Goal: Information Seeking & Learning: Learn about a topic

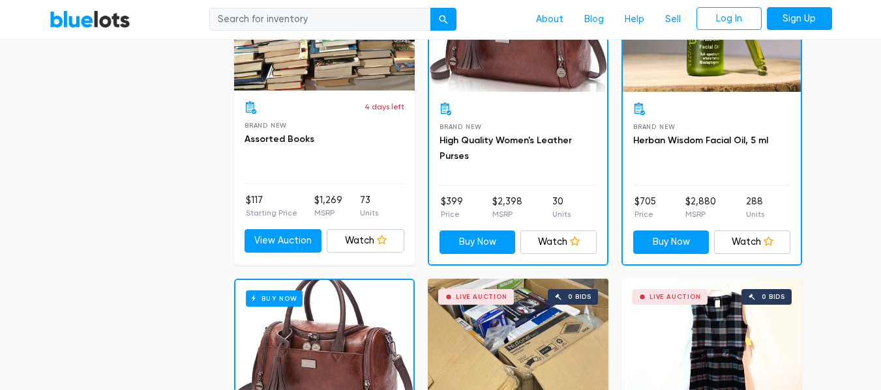
scroll to position [782, 0]
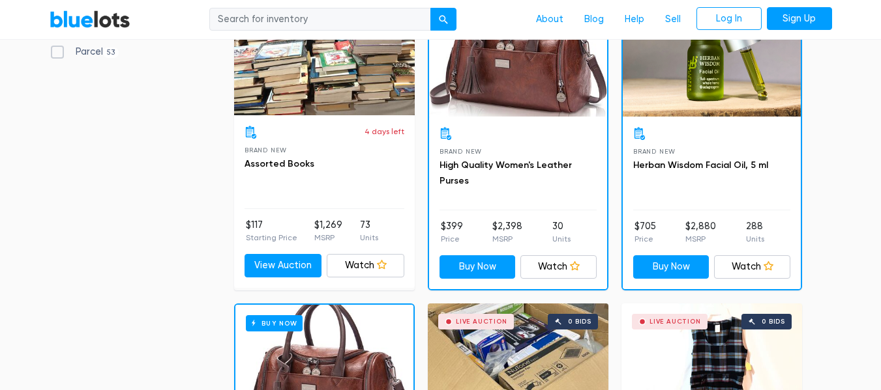
click at [774, 169] on h3 "Herban Wisdom Facial Oil, 5 ml" at bounding box center [711, 166] width 157 height 16
click at [755, 162] on link "Herban Wisdom Facial Oil, 5 ml" at bounding box center [700, 165] width 135 height 11
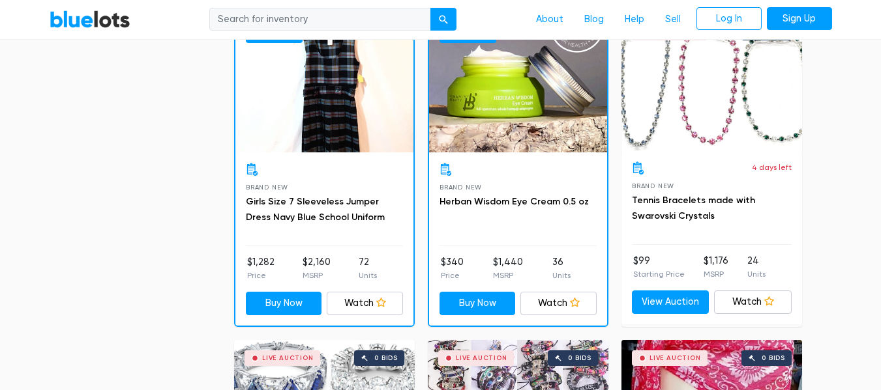
scroll to position [5275, 0]
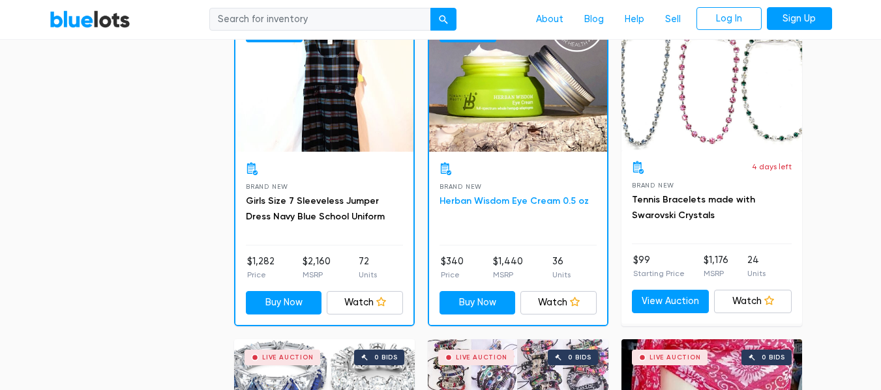
click at [548, 201] on link "Herban Wisdom Eye Cream 0.5 oz" at bounding box center [513, 201] width 149 height 11
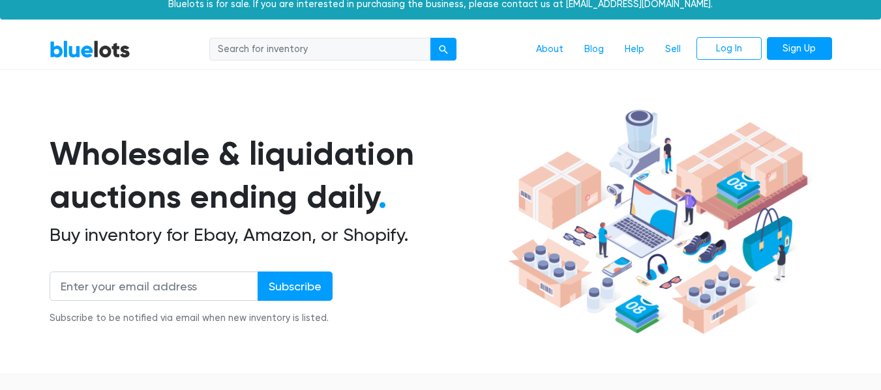
scroll to position [7, 0]
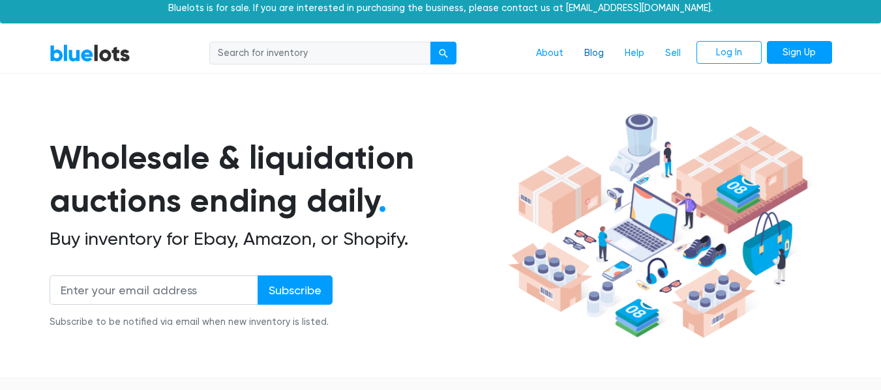
click at [591, 55] on link "Blog" at bounding box center [594, 53] width 40 height 25
click at [553, 53] on link "About" at bounding box center [549, 53] width 48 height 25
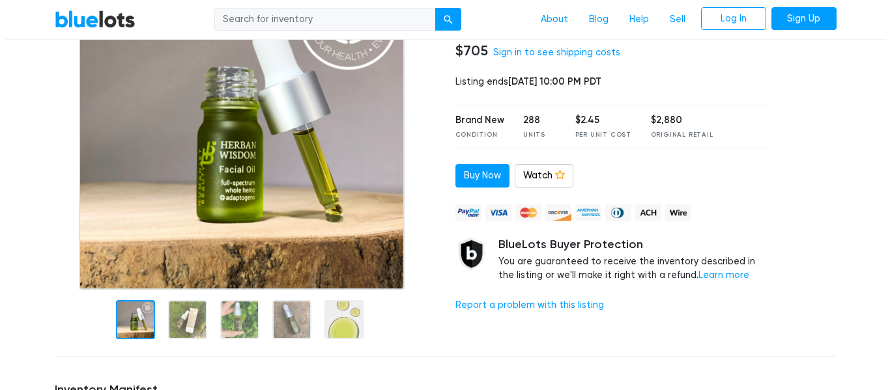
scroll to position [156, 0]
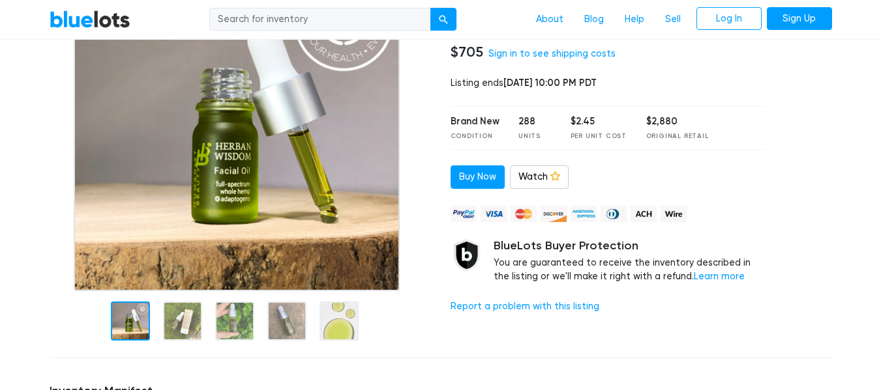
click at [636, 159] on div "Health & Beauty Herban Wisdom Facial Oil, 5 ml 73 $705 Sign in to see shipping …" at bounding box center [608, 156] width 334 height 383
click at [181, 315] on div at bounding box center [182, 321] width 39 height 39
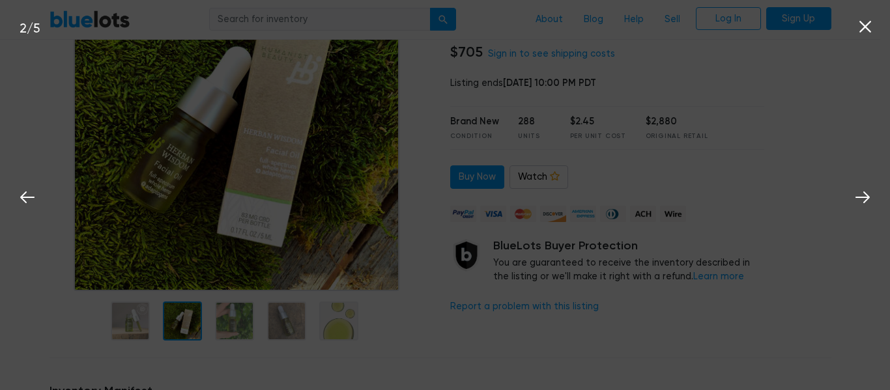
click at [244, 330] on div "2 / 5" at bounding box center [445, 195] width 890 height 390
click at [242, 321] on div "2 / 5" at bounding box center [445, 195] width 890 height 390
click at [879, 32] on button at bounding box center [865, 24] width 29 height 29
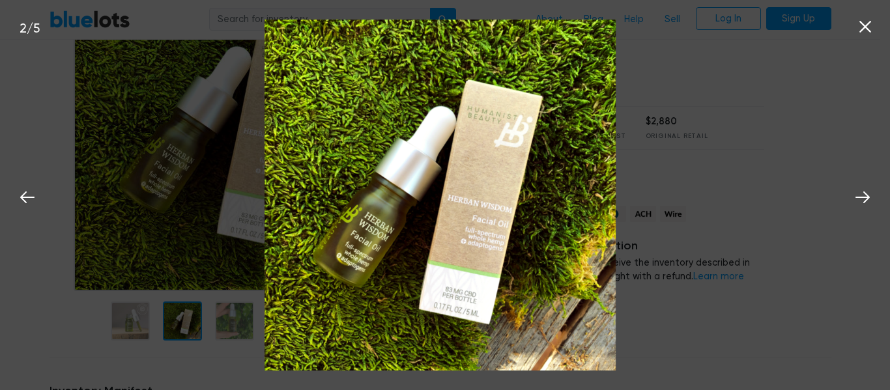
click at [862, 19] on nav "BlueLots About Blog Help Sell Log In Sign Up" at bounding box center [440, 20] width 881 height 40
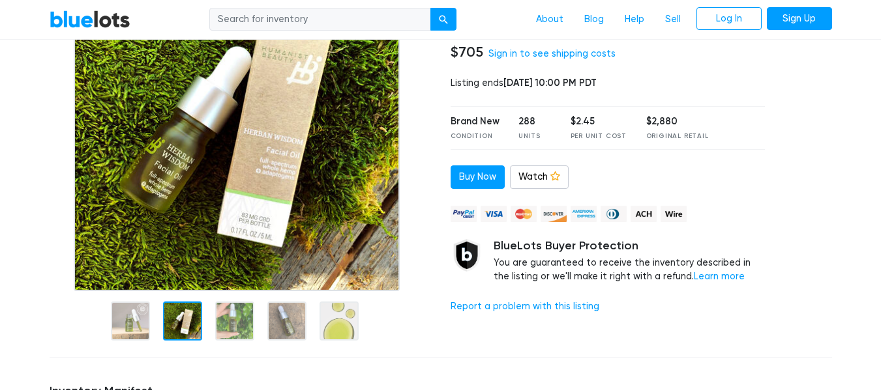
click at [285, 323] on div at bounding box center [286, 321] width 39 height 39
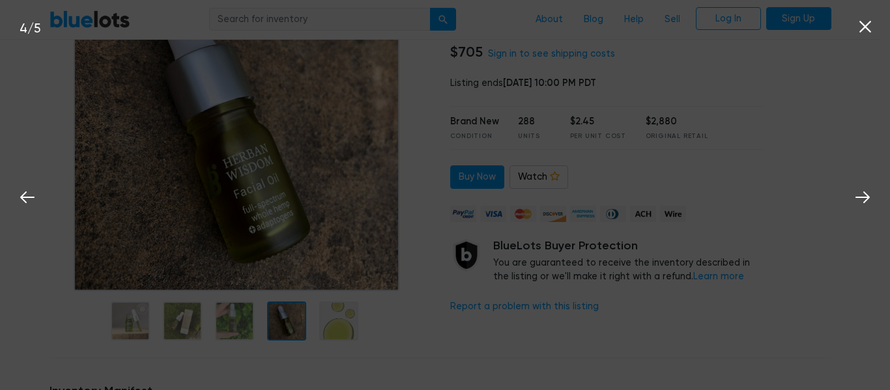
click at [349, 300] on div "4 / 5" at bounding box center [445, 195] width 890 height 390
click at [873, 38] on button at bounding box center [865, 24] width 29 height 29
click at [871, 23] on icon at bounding box center [866, 27] width 20 height 20
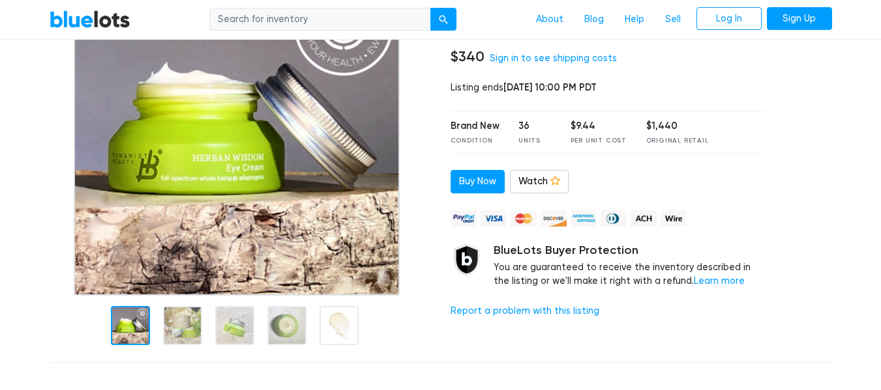
scroll to position [147, 0]
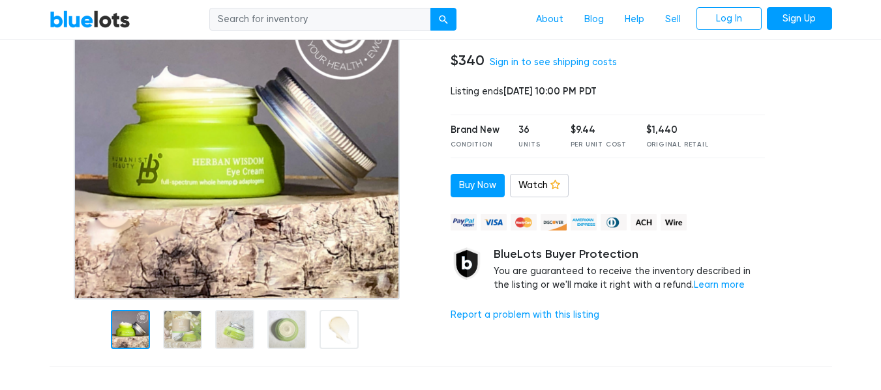
click at [327, 329] on div at bounding box center [338, 329] width 39 height 39
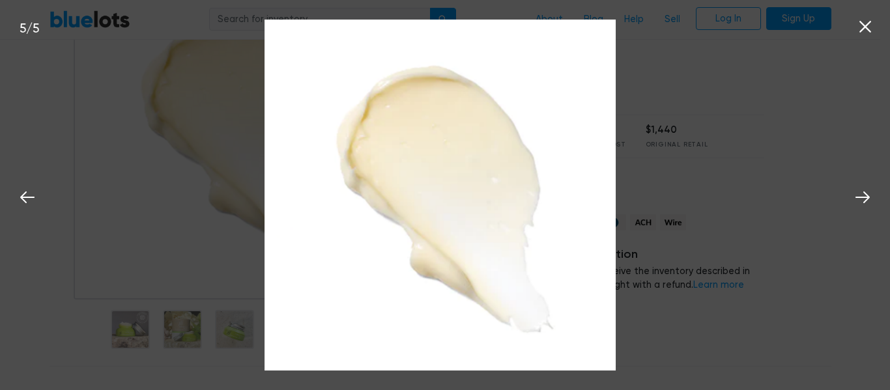
click at [272, 327] on img at bounding box center [440, 195] width 351 height 351
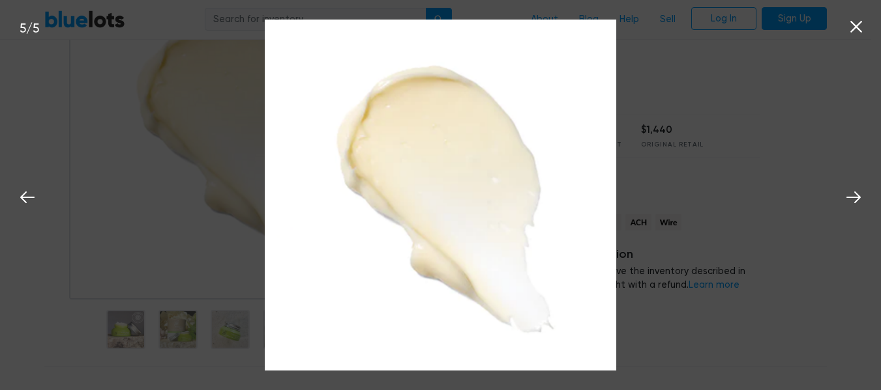
click at [866, 29] on nav "BlueLots About Blog Help Sell Log In Sign Up" at bounding box center [435, 20] width 871 height 40
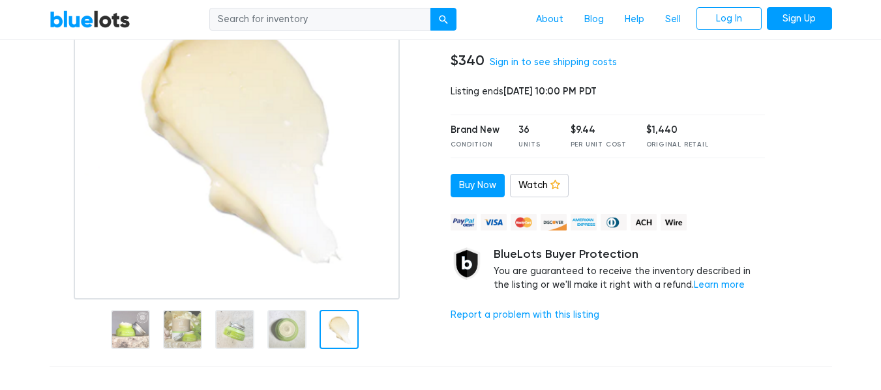
click at [297, 337] on div at bounding box center [286, 329] width 39 height 39
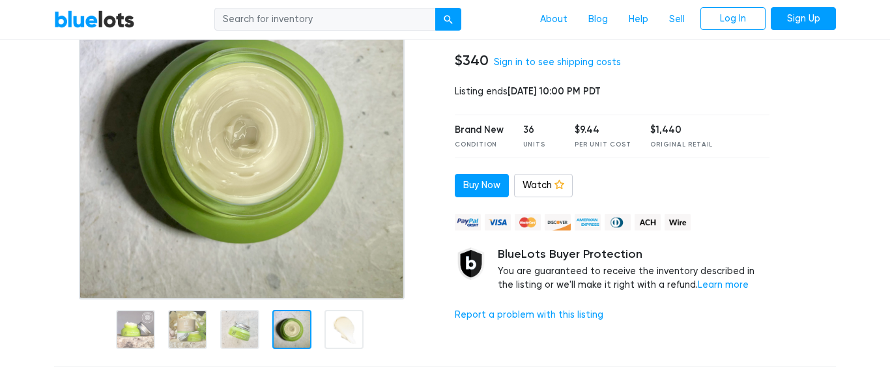
click at [858, 25] on nav "BlueLots About Blog Help Sell Log In Sign Up" at bounding box center [445, 20] width 890 height 40
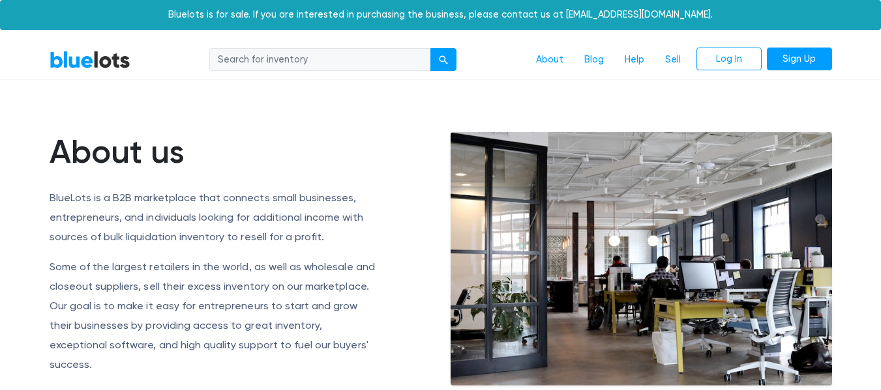
click at [81, 55] on link "BlueLots" at bounding box center [90, 59] width 81 height 19
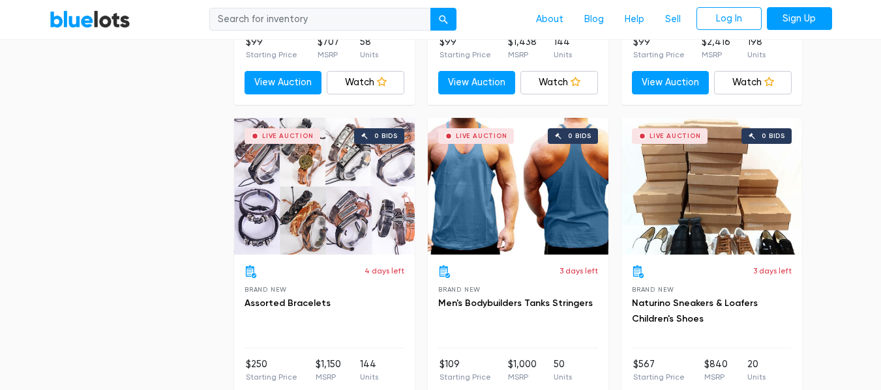
scroll to position [2694, 0]
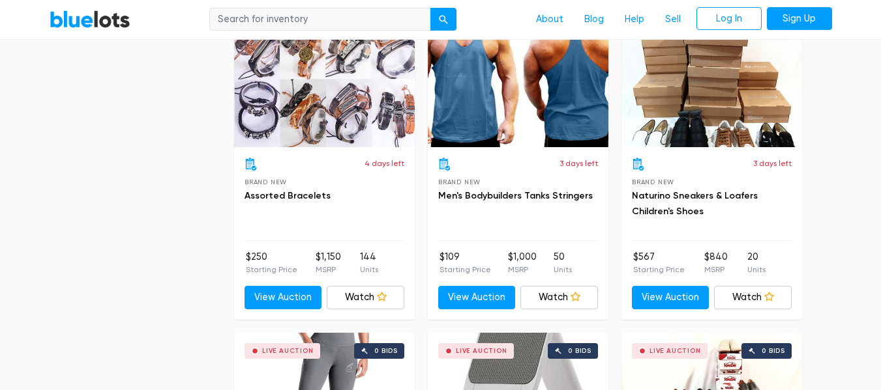
click at [780, 269] on ul "$567 Starting Price $840 MSRP 20 Units" at bounding box center [712, 263] width 160 height 26
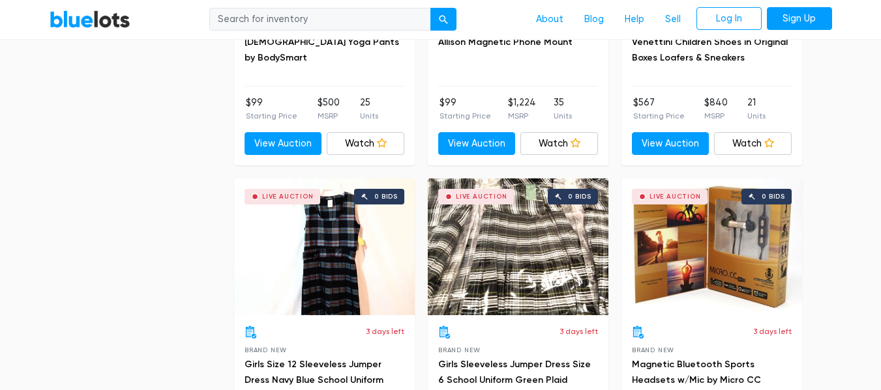
scroll to position [3249, 0]
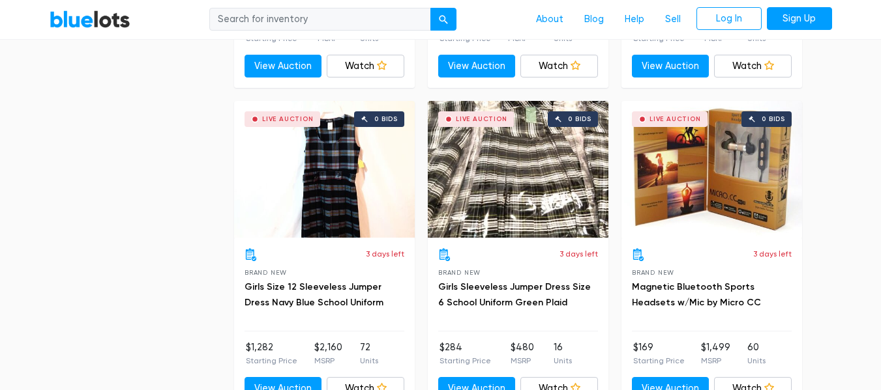
click at [773, 228] on div "Live Auction 0 bids" at bounding box center [711, 169] width 181 height 137
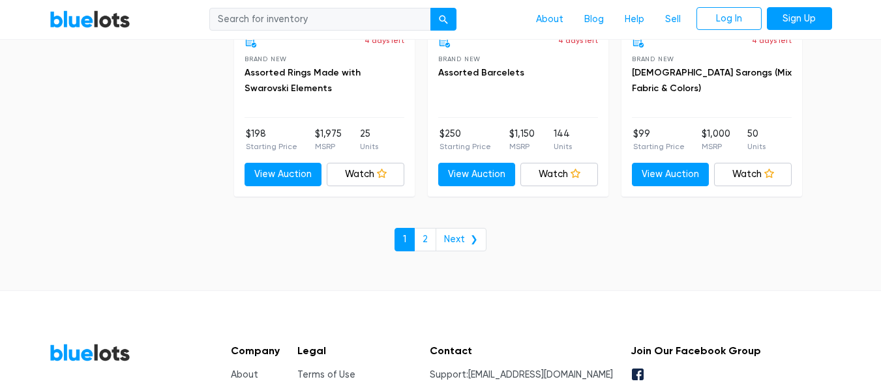
scroll to position [5728, 0]
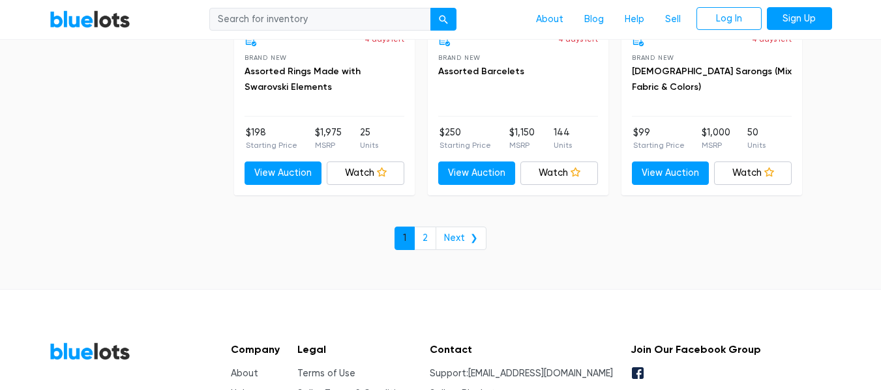
click at [409, 244] on link "1" at bounding box center [404, 238] width 20 height 23
click at [426, 247] on link "2" at bounding box center [425, 238] width 22 height 23
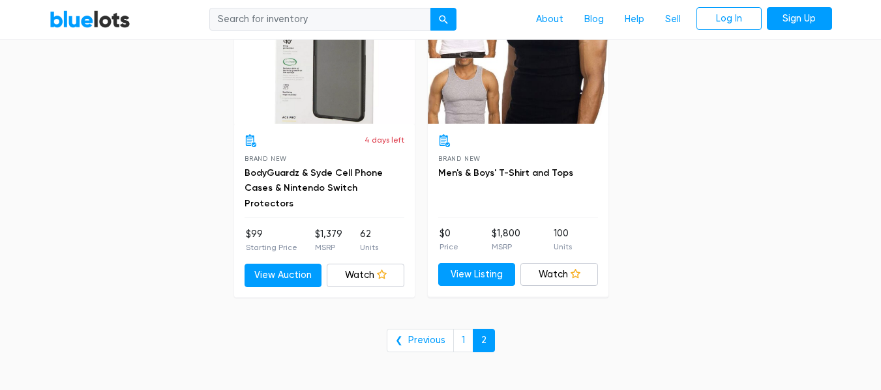
scroll to position [1445, 0]
click at [456, 345] on link "1" at bounding box center [463, 340] width 20 height 23
